Goal: Information Seeking & Learning: Compare options

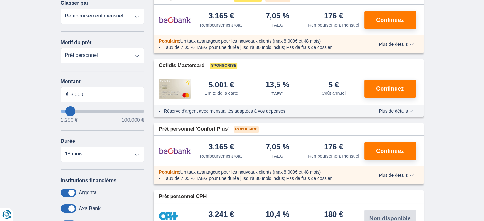
click at [395, 112] on span "Plus de détails" at bounding box center [396, 111] width 35 height 4
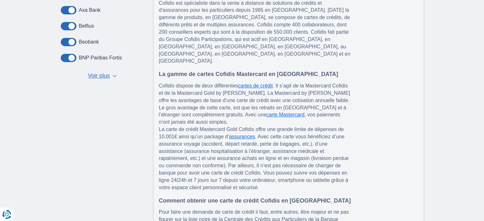
scroll to position [350, 0]
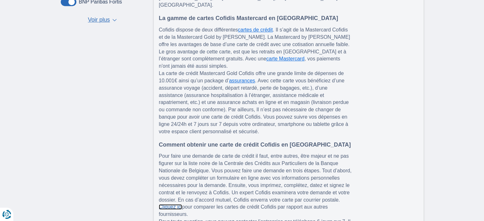
click at [167, 204] on link "Cliquez ici" at bounding box center [170, 206] width 23 height 5
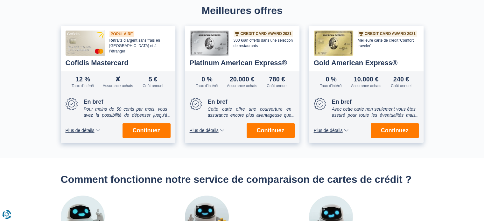
scroll to position [223, 0]
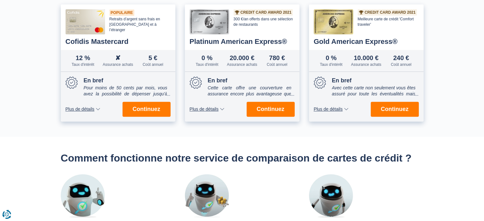
click at [99, 108] on button "Plus de détails Moins de détails" at bounding box center [83, 109] width 35 height 4
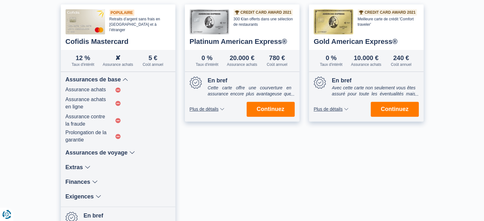
click at [222, 108] on button "Plus de détails Moins de détails" at bounding box center [207, 109] width 35 height 4
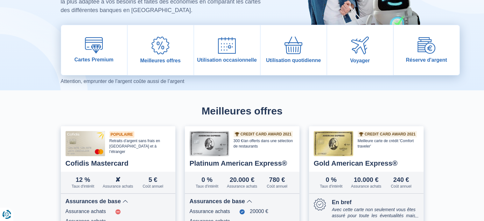
scroll to position [64, 0]
